Goal: Task Accomplishment & Management: Manage account settings

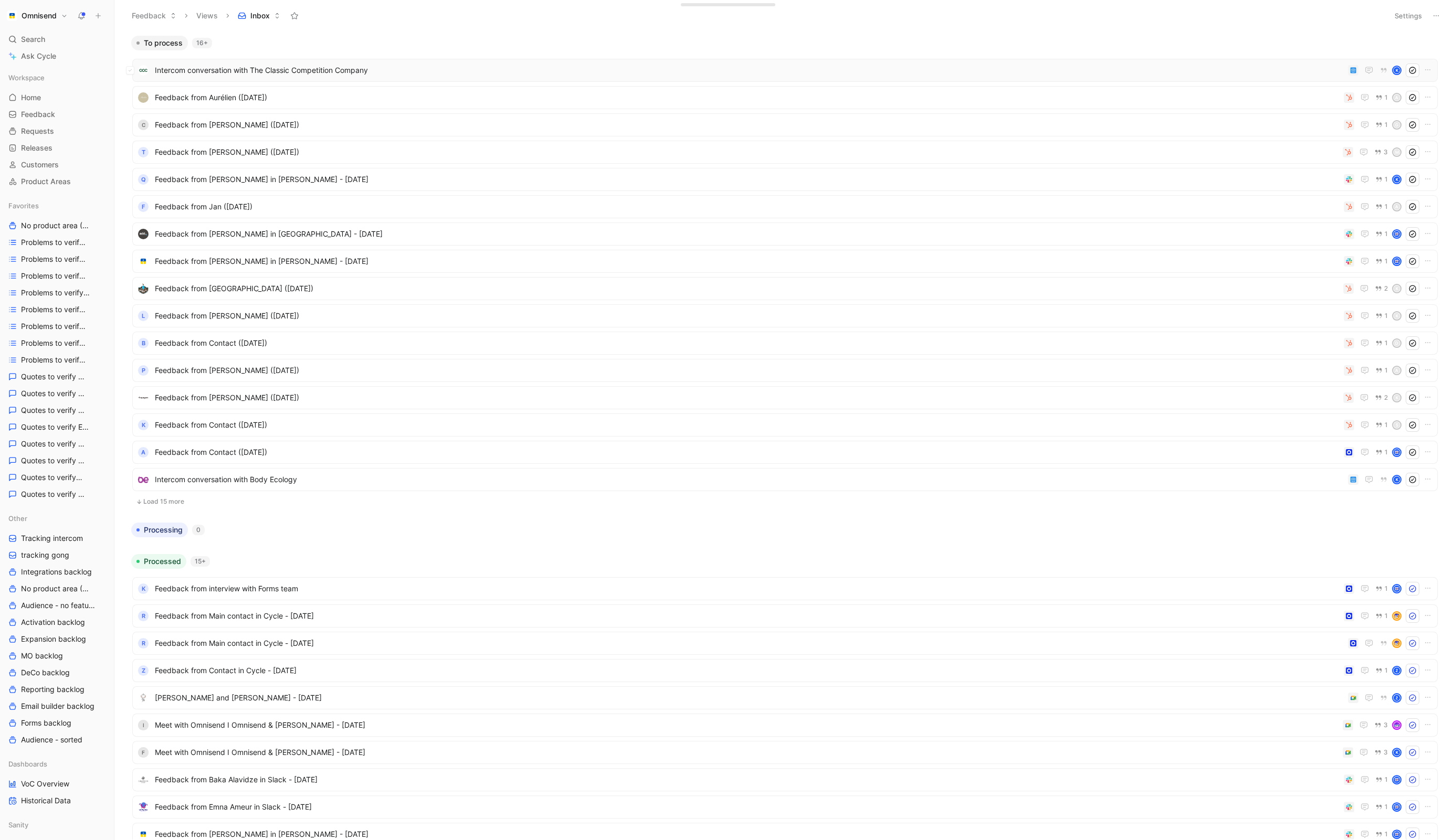
click at [789, 64] on span "Intercom conversation with The Classic Competition Company" at bounding box center [749, 70] width 1189 height 13
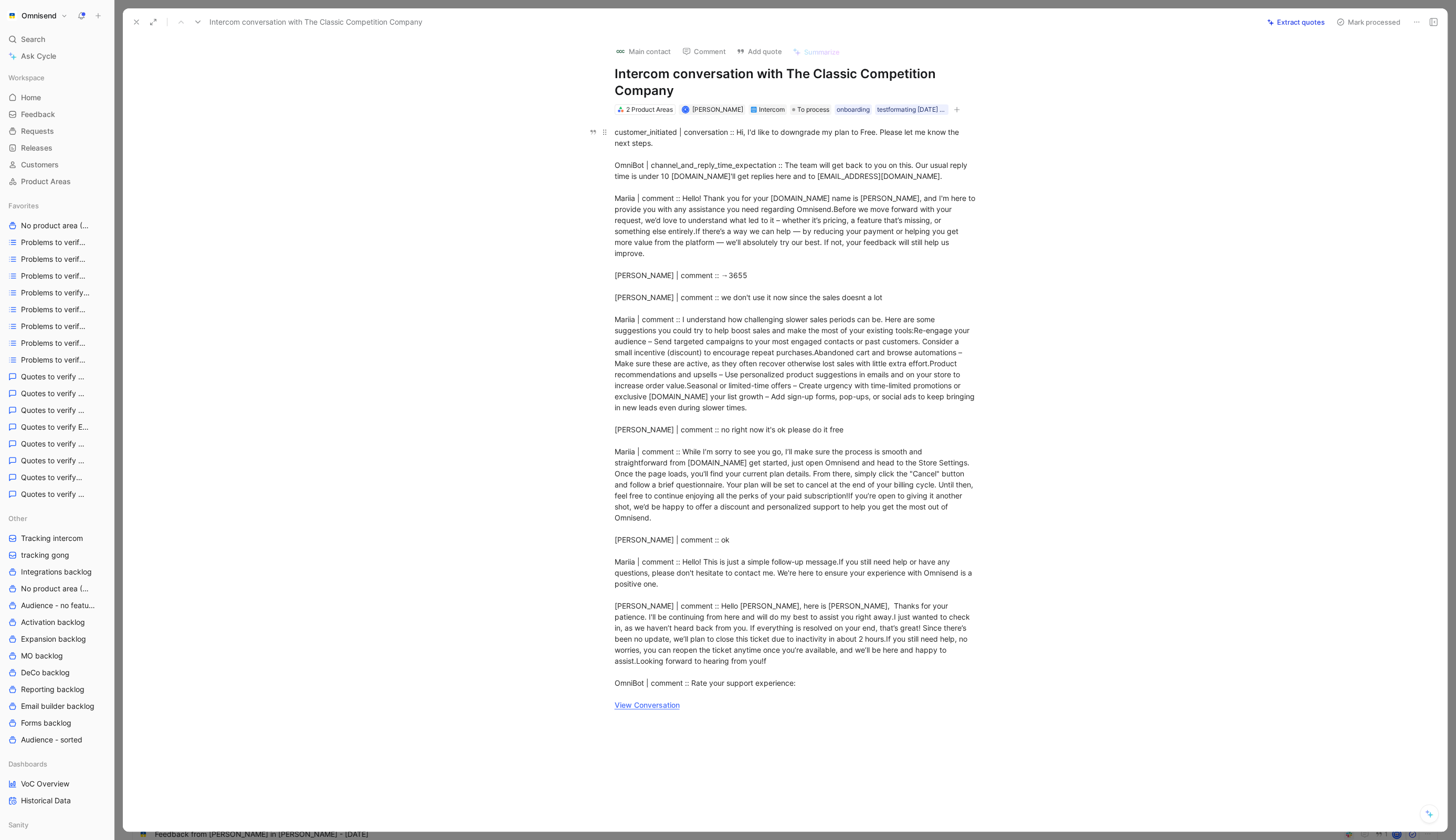
click at [641, 700] on link "View Conversation" at bounding box center [647, 705] width 65 height 9
click at [1421, 23] on button at bounding box center [1416, 21] width 15 height 15
click at [1358, 57] on div "Delete" at bounding box center [1371, 59] width 96 height 13
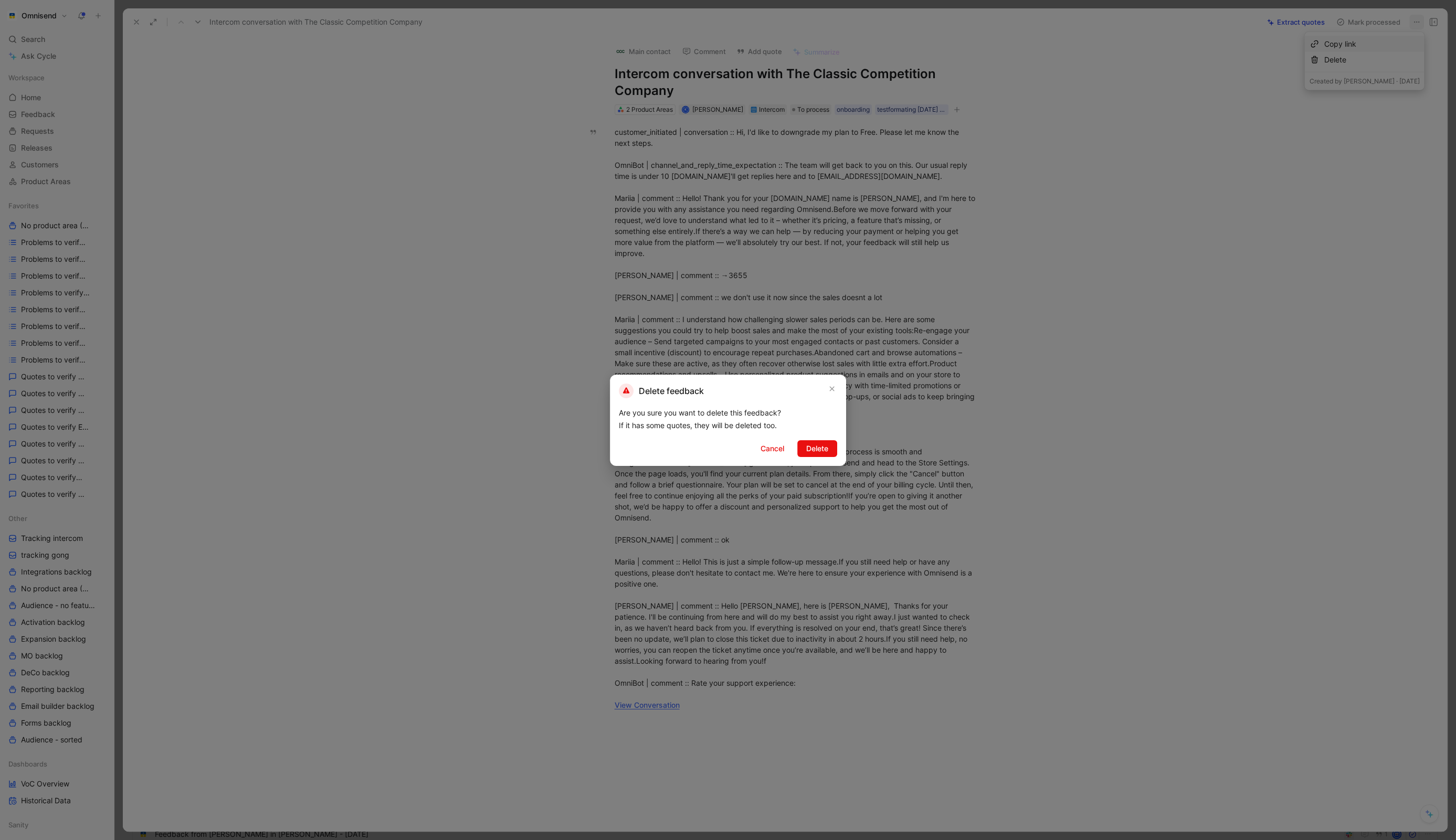
click at [815, 438] on div "Delete feedback Are you sure you want to delete this feedback? If it has some q…" at bounding box center [728, 420] width 236 height 92
click at [815, 447] on span "Delete" at bounding box center [817, 449] width 22 height 13
